Goal: Task Accomplishment & Management: Manage account settings

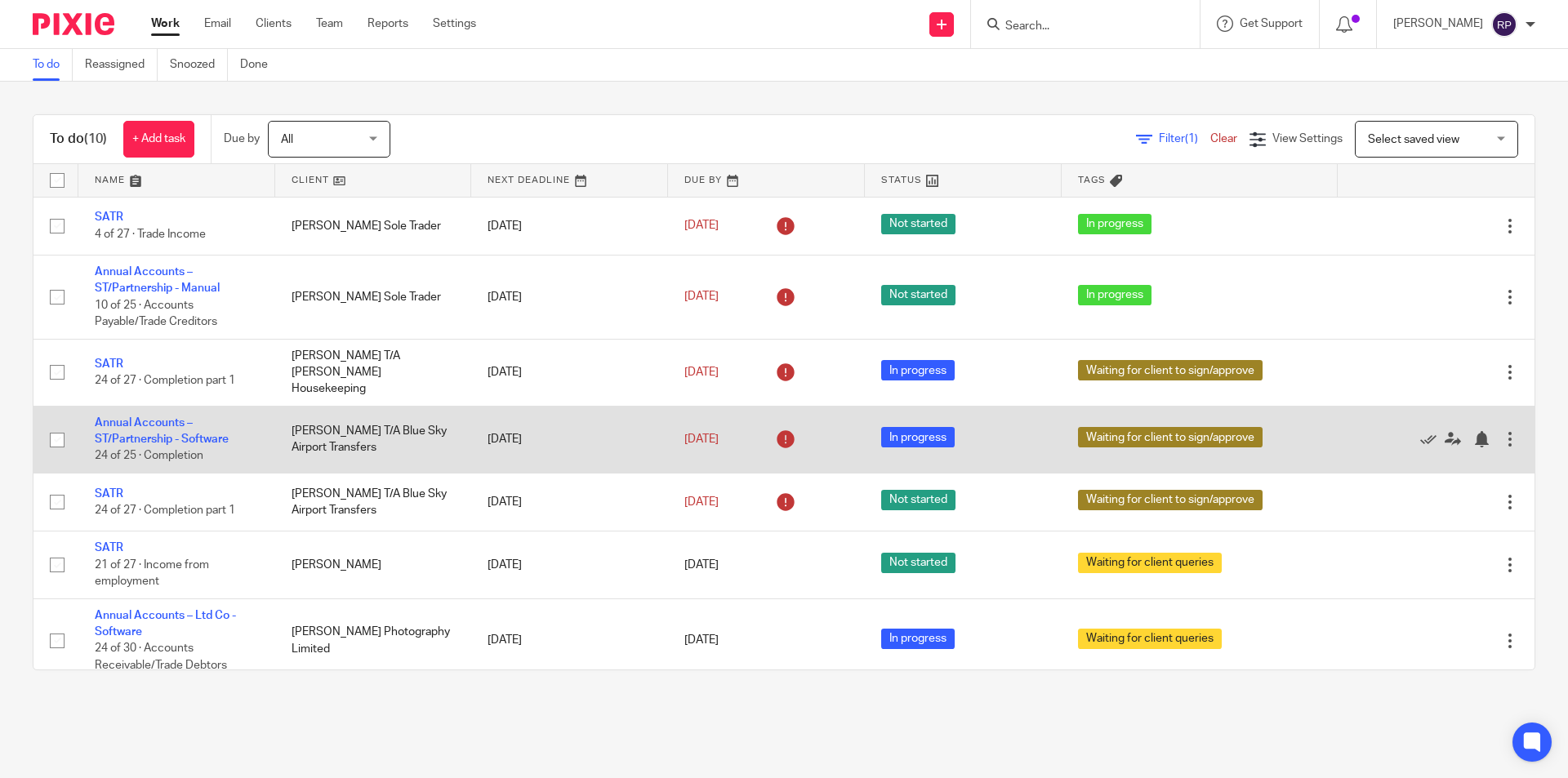
scroll to position [205, 0]
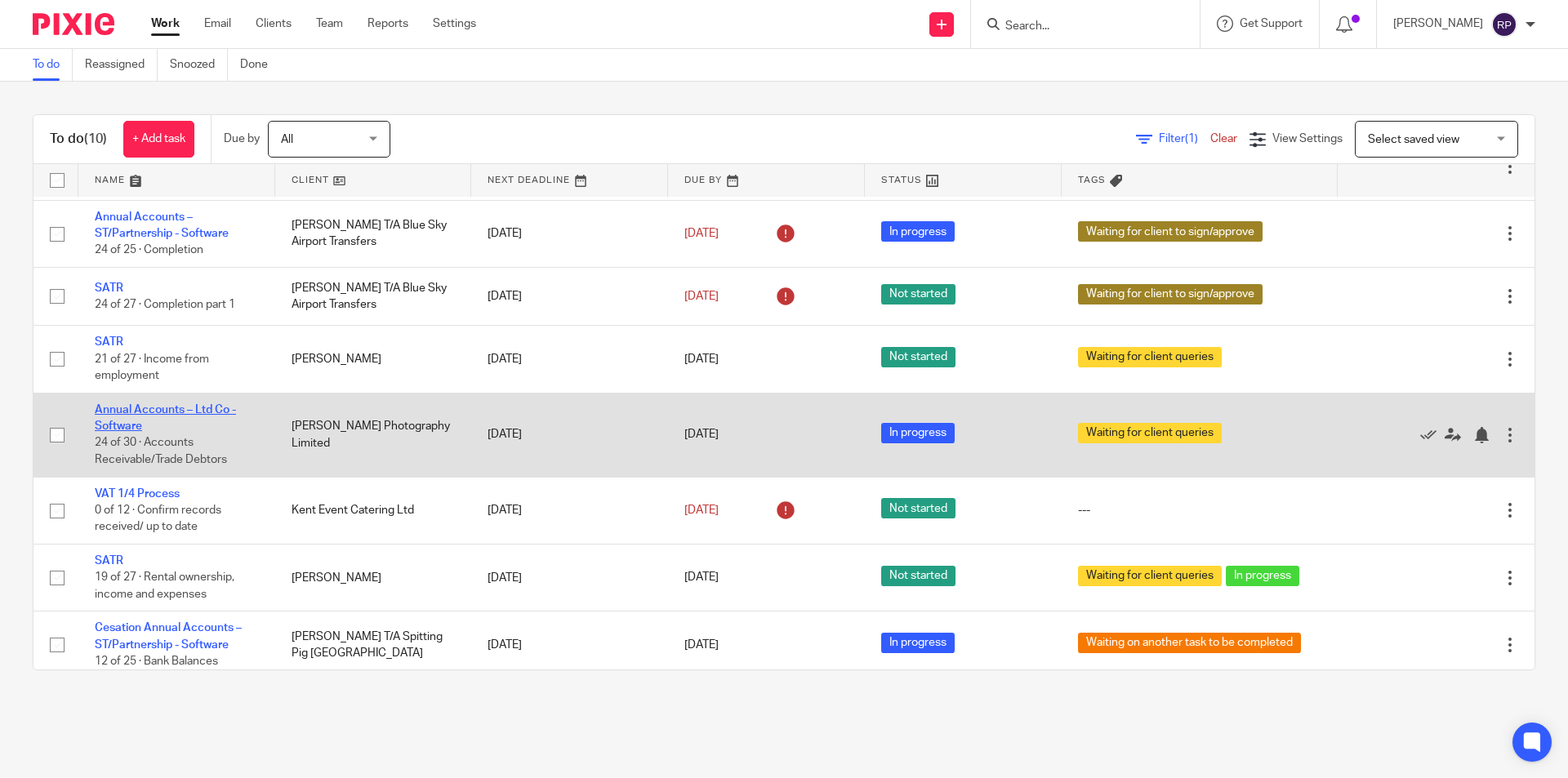
click at [152, 404] on link "Annual Accounts – Ltd Co - Software" at bounding box center [165, 417] width 141 height 28
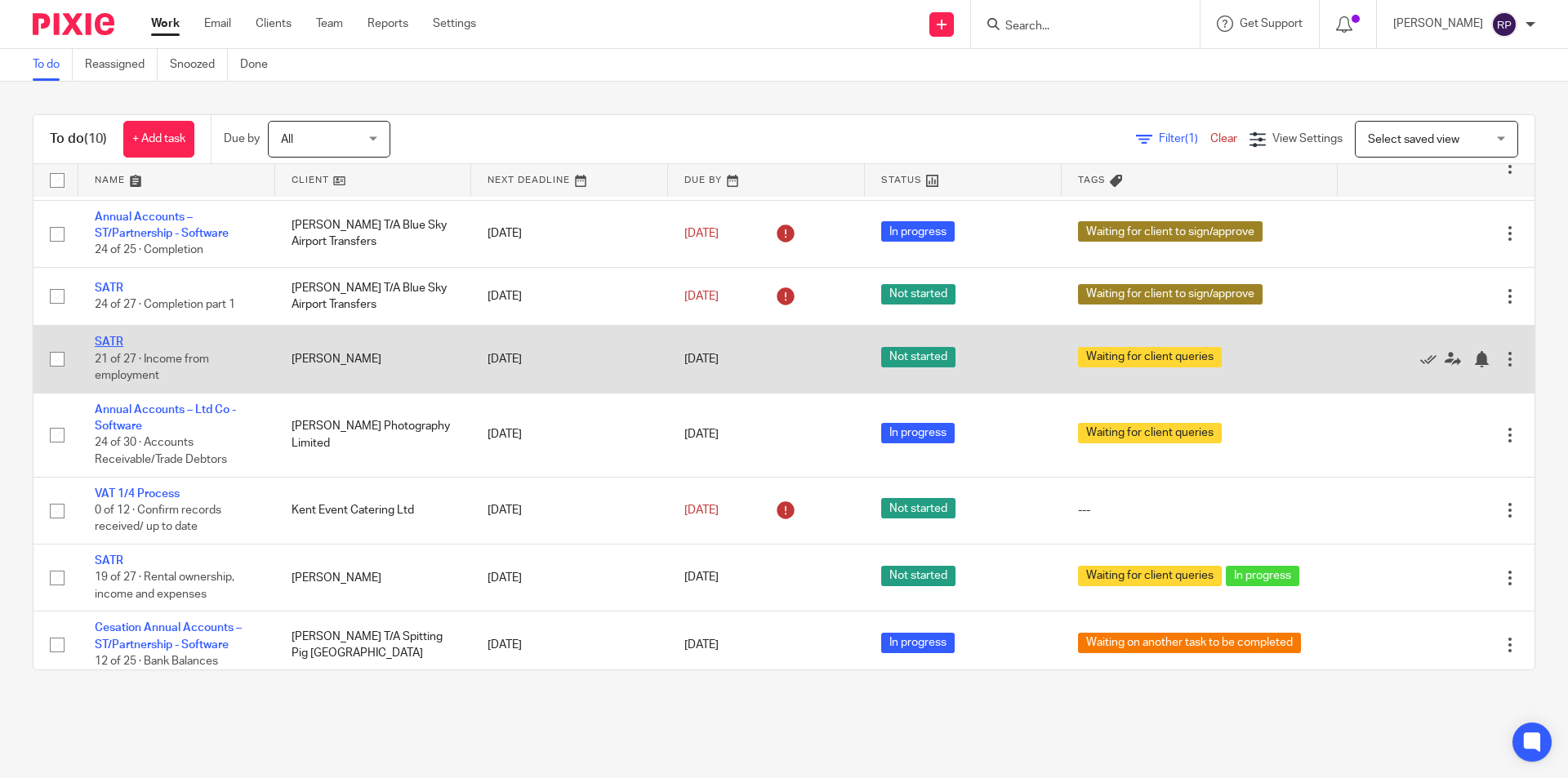
click at [113, 336] on link "SATR" at bounding box center [108, 342] width 28 height 12
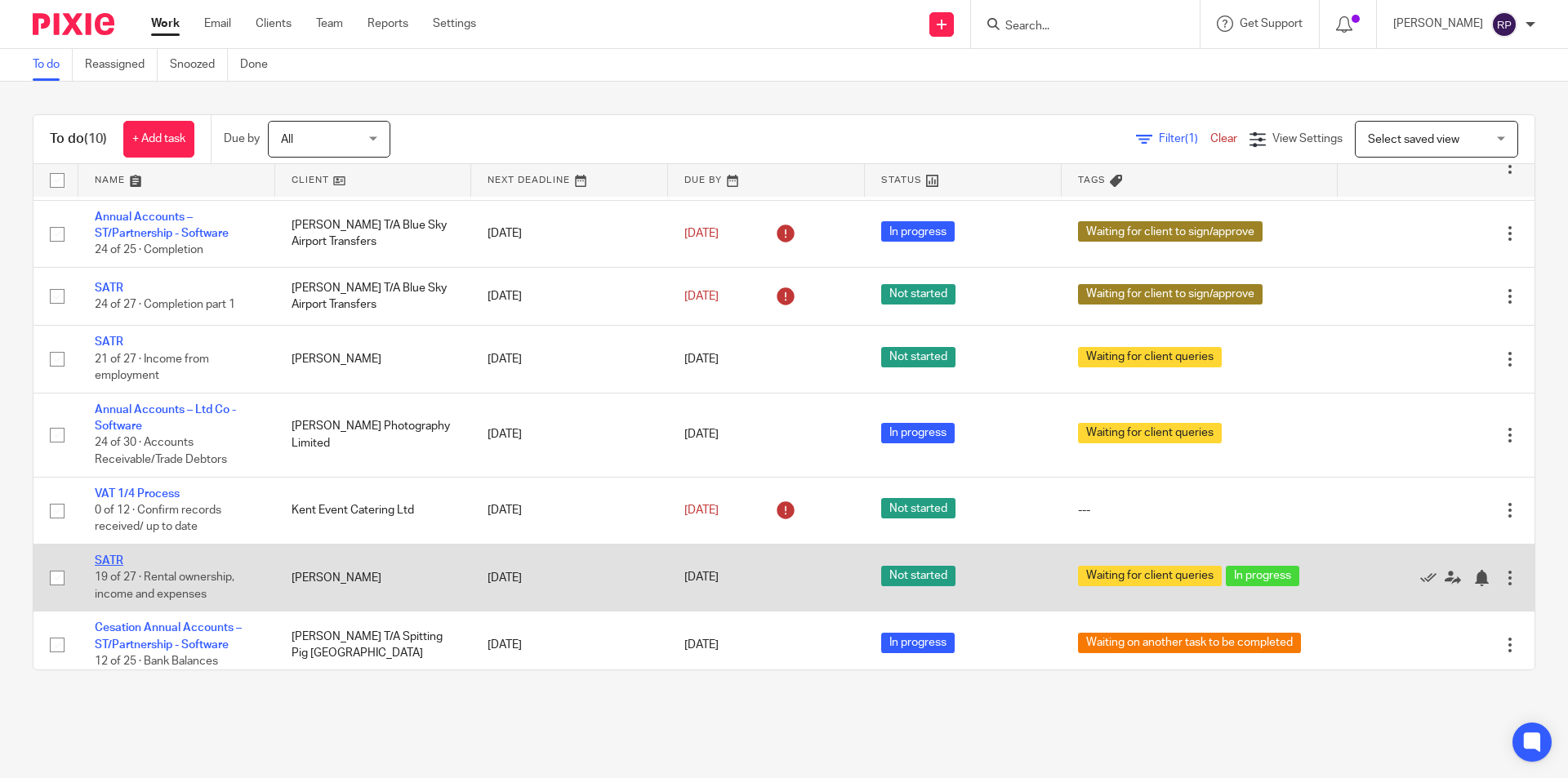
click at [112, 555] on link "SATR" at bounding box center [108, 561] width 28 height 12
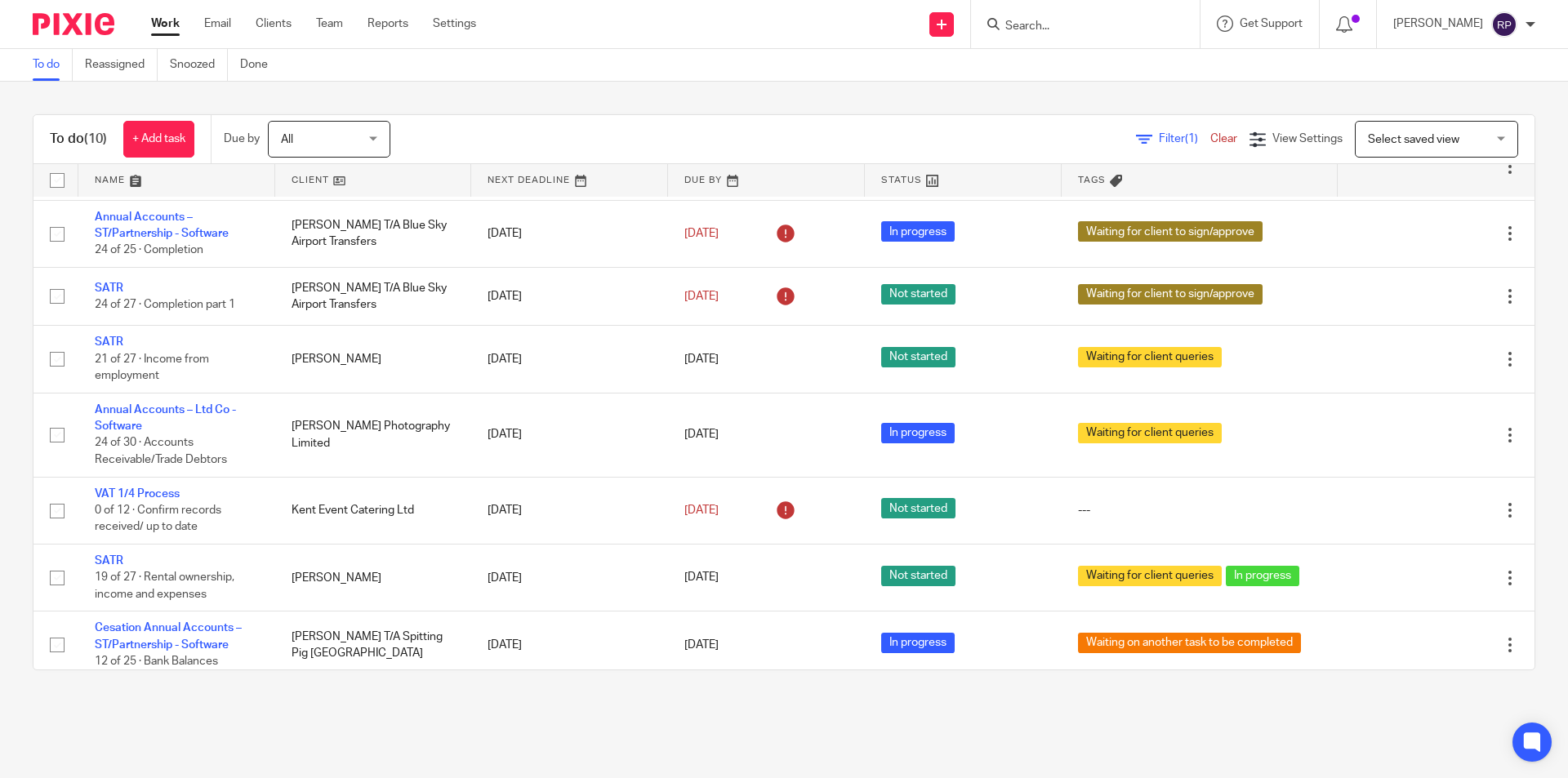
scroll to position [0, 0]
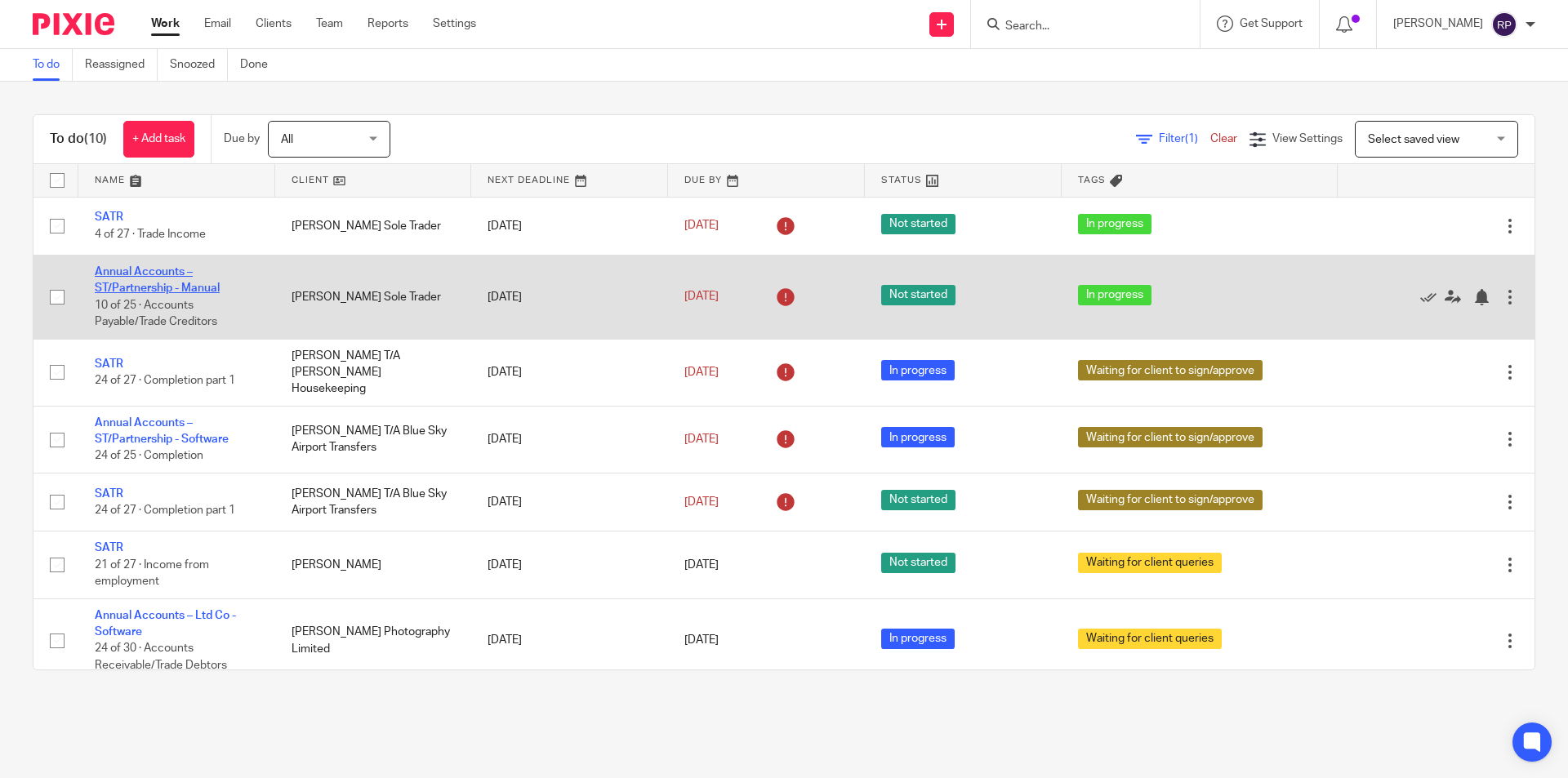
click at [146, 288] on link "Annual Accounts – ST/Partnership - Manual" at bounding box center [156, 280] width 125 height 28
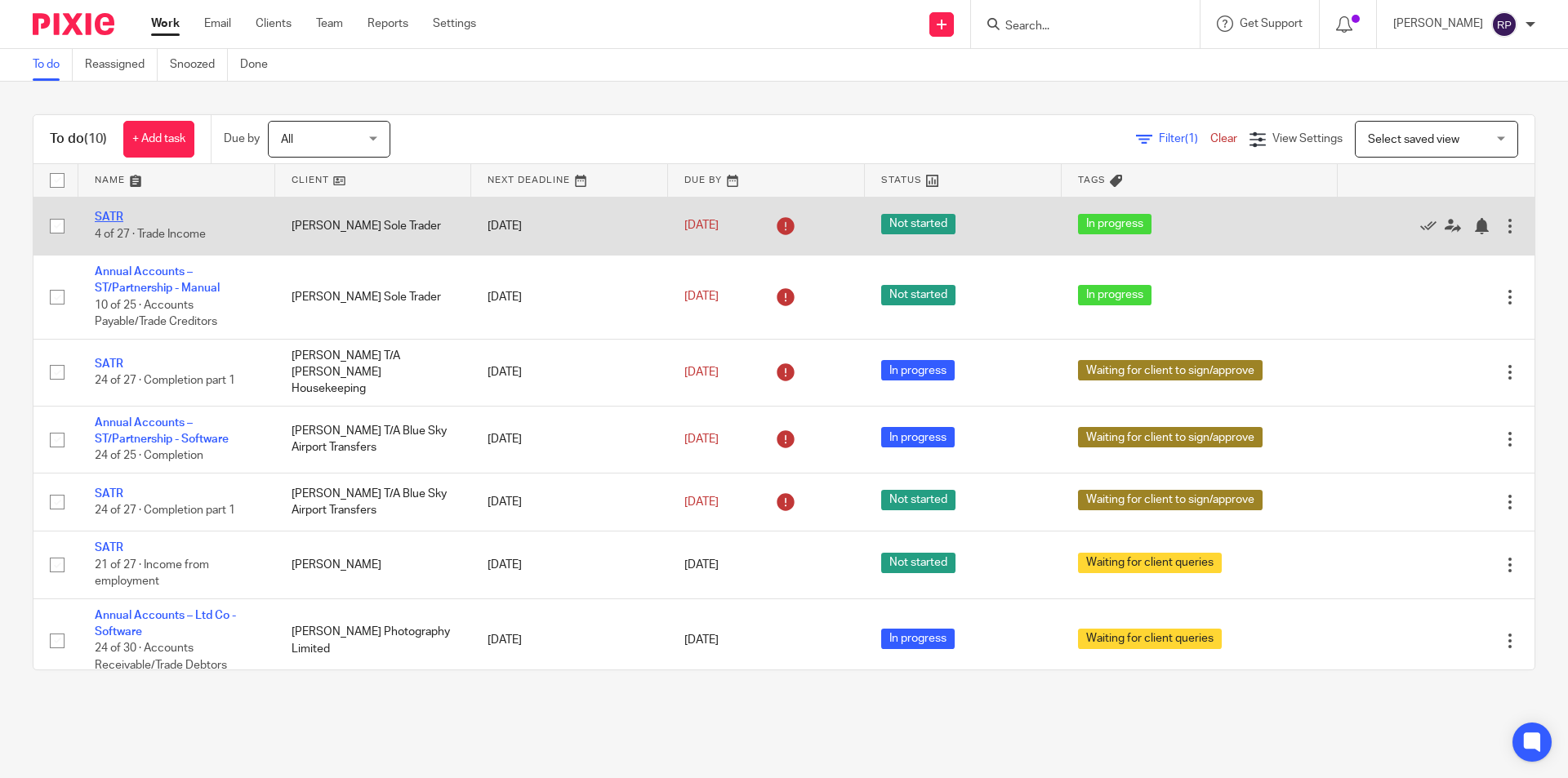
click at [105, 215] on link "SATR" at bounding box center [108, 217] width 28 height 12
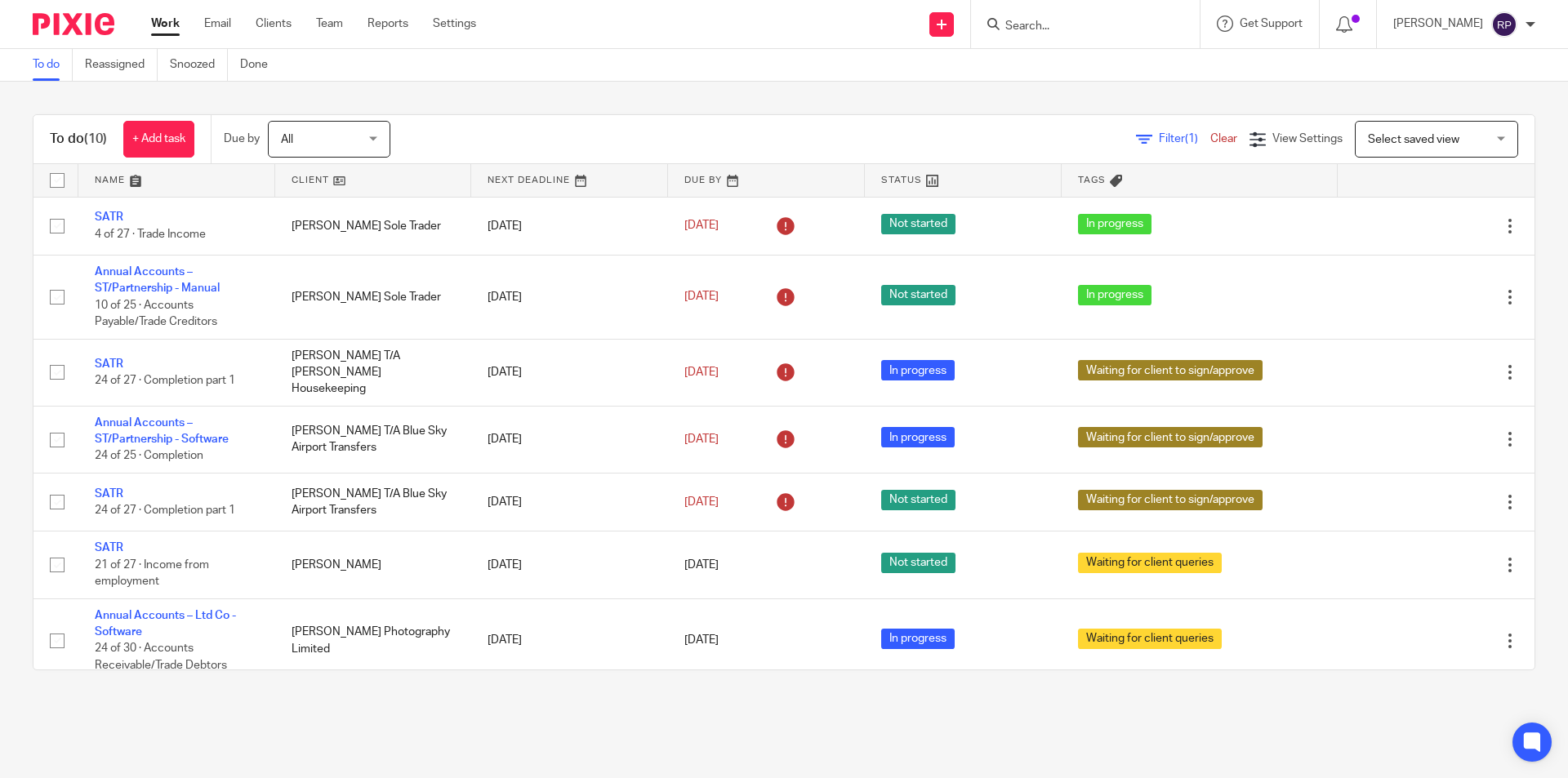
click at [1062, 750] on main "To do Reassigned Snoozed Done To do (10) + Add task Due by All All Today Tomorr…" at bounding box center [784, 389] width 1568 height 778
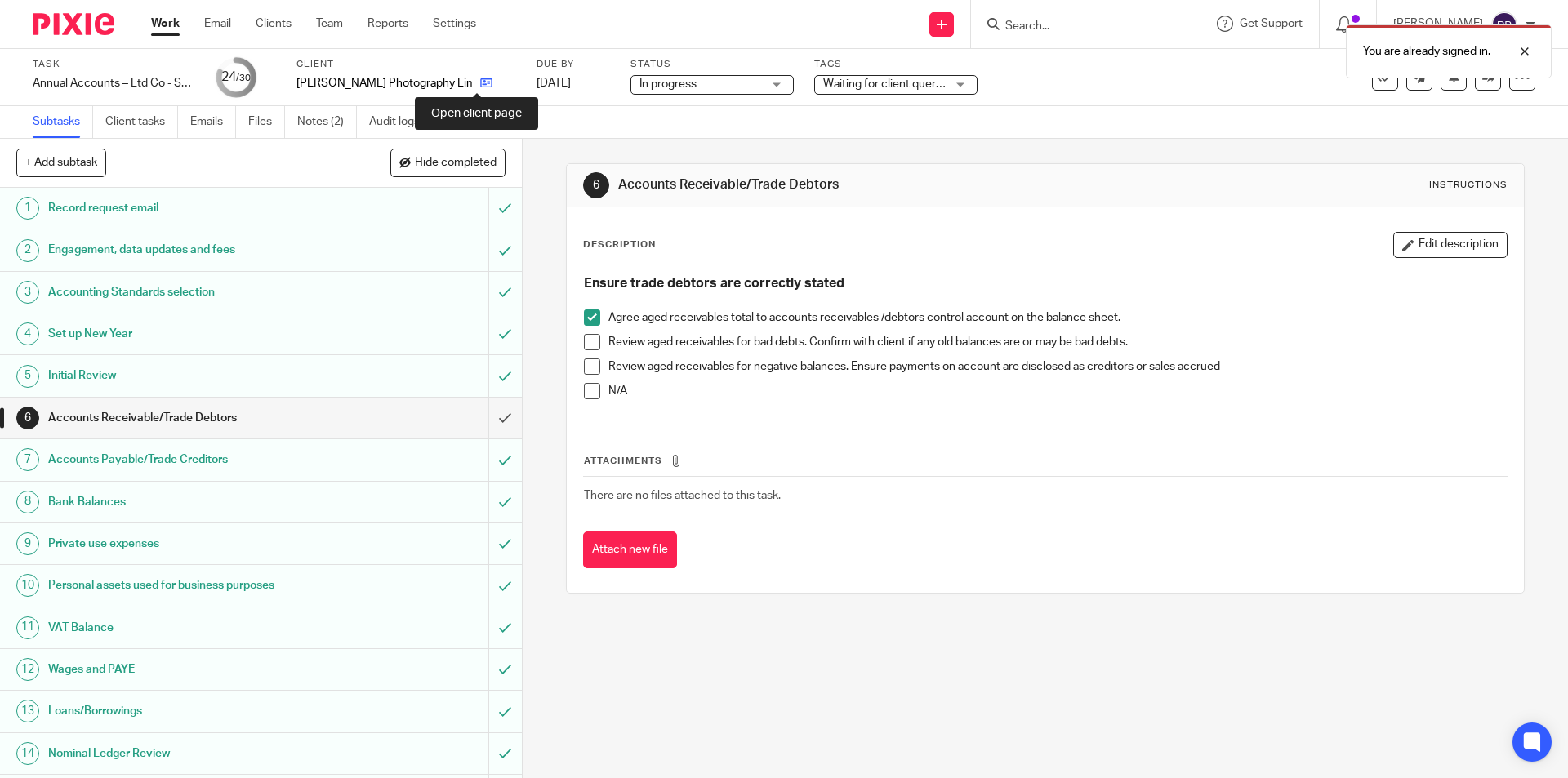
click at [480, 83] on icon at bounding box center [486, 83] width 12 height 12
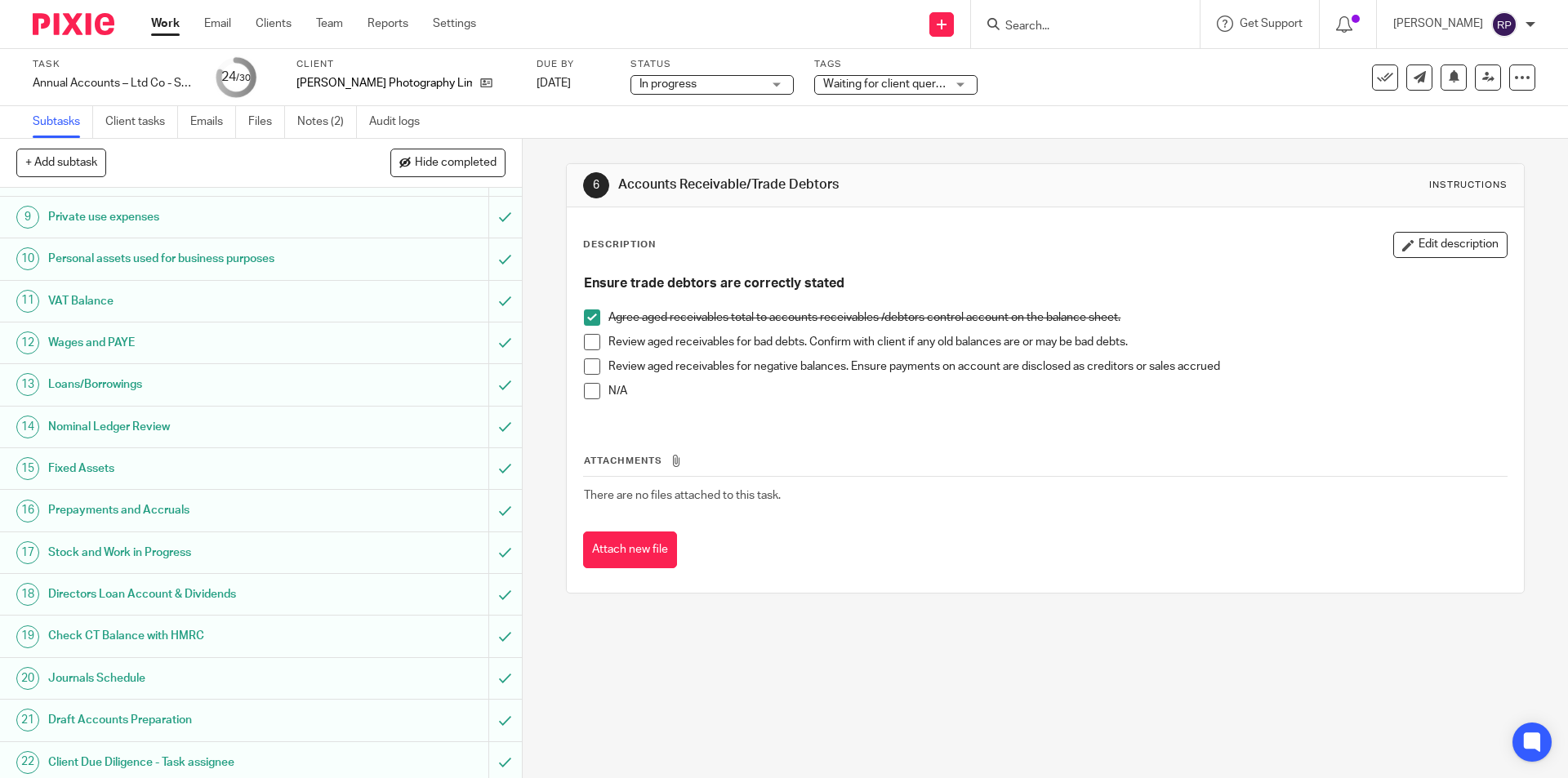
scroll to position [668, 0]
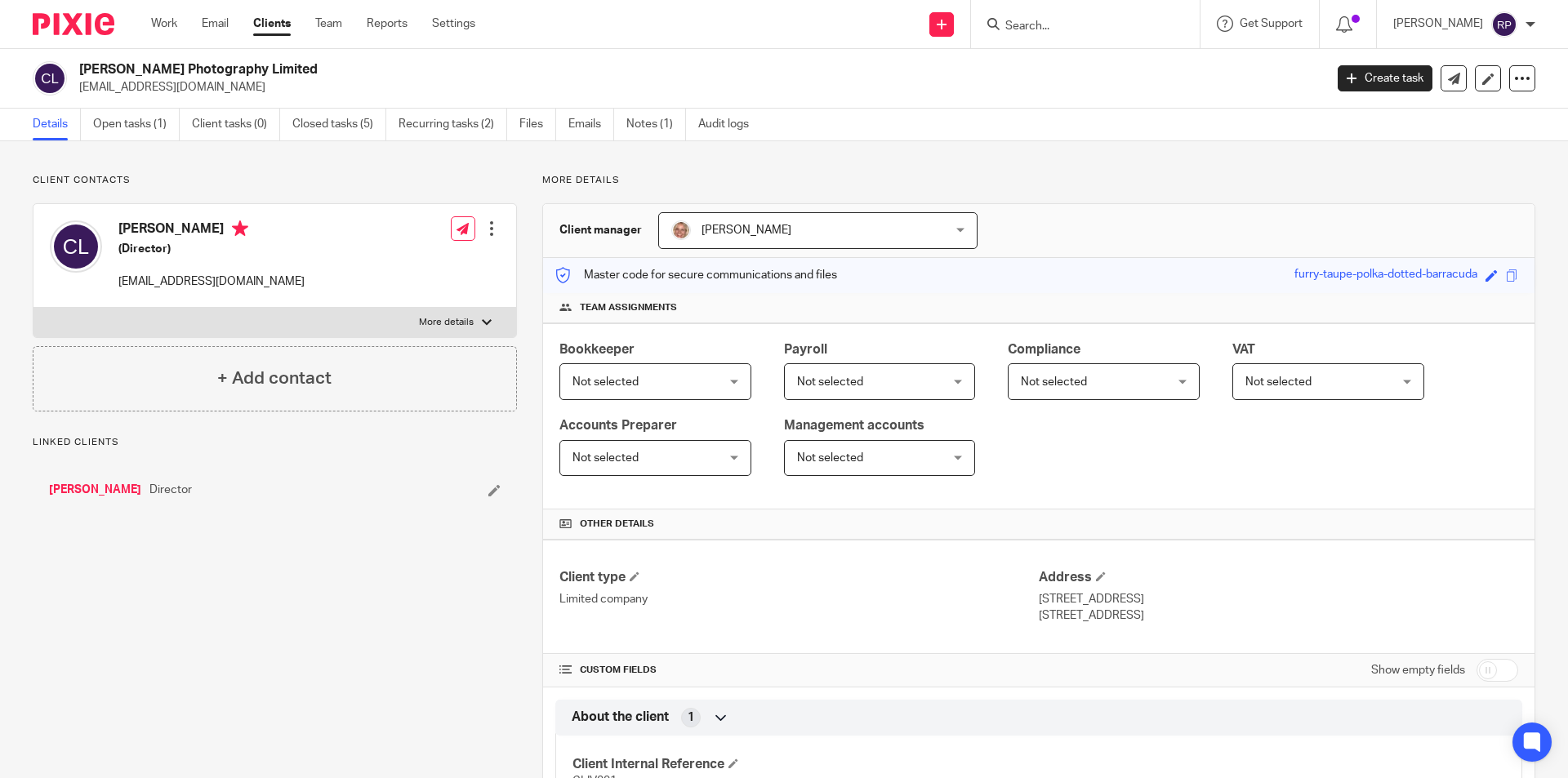
click at [463, 313] on label "More details" at bounding box center [274, 322] width 482 height 29
click at [33, 307] on input "More details" at bounding box center [32, 307] width 1 height 1
checkbox input "true"
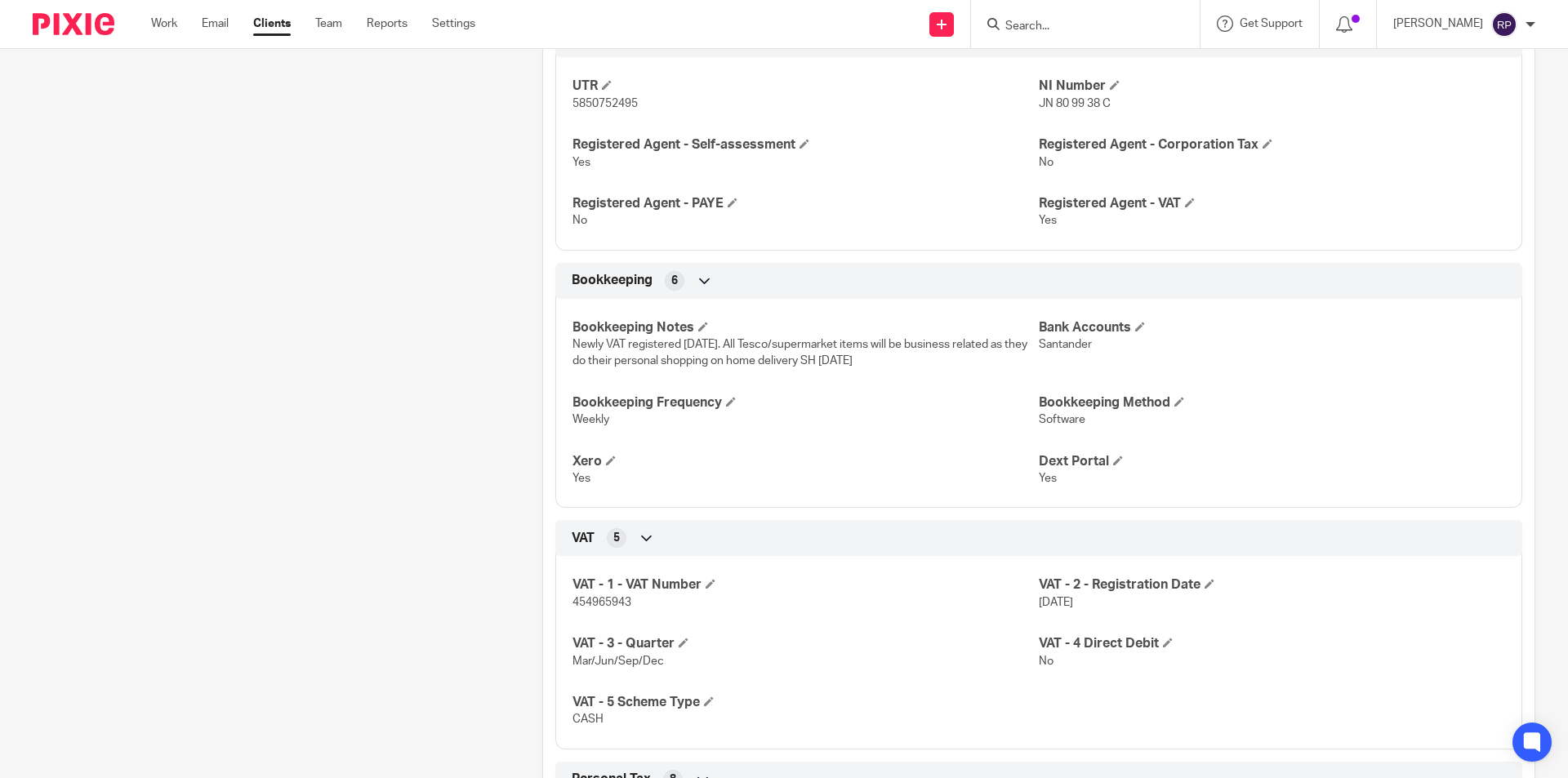
scroll to position [1388, 0]
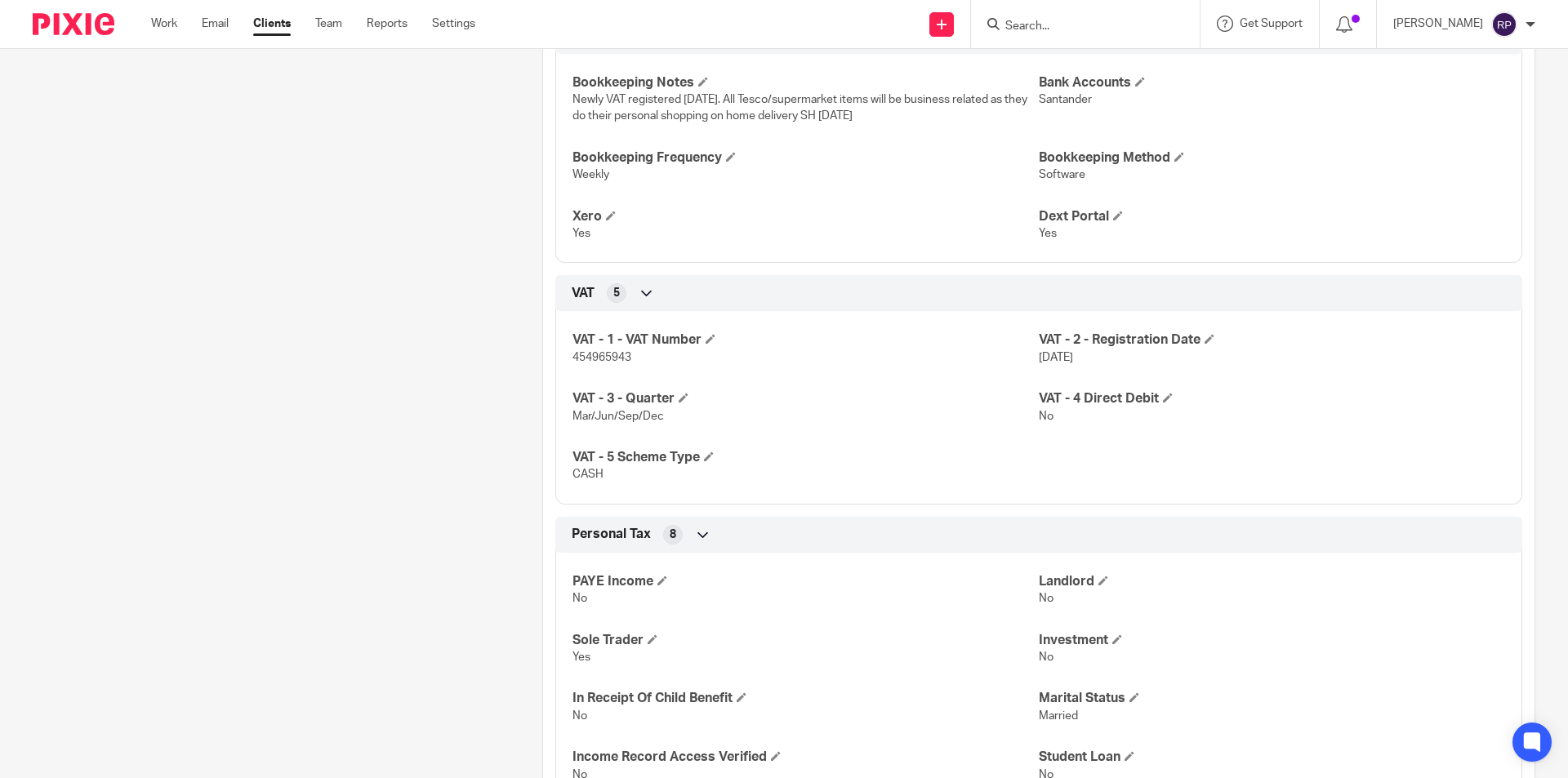
click at [604, 352] on span "454965943" at bounding box center [602, 358] width 59 height 12
copy span "454965943"
click at [433, 306] on div "Client contacts Darren Angell 07796 875276 dmallinson341@gmail.com Edit contact…" at bounding box center [261, 334] width 510 height 3096
